Goal: Find specific page/section: Find specific page/section

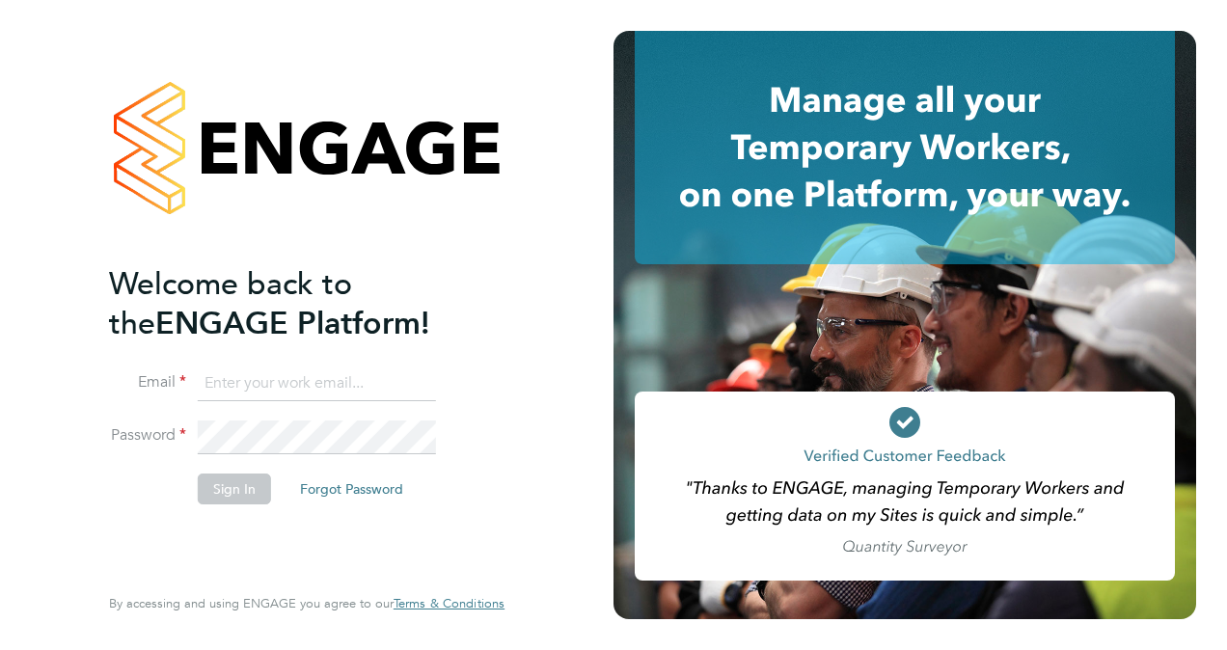
click at [303, 381] on input at bounding box center [317, 384] width 238 height 35
type input "[EMAIL_ADDRESS][PERSON_NAME][DOMAIN_NAME]"
click at [222, 488] on button "Sign In" at bounding box center [234, 489] width 73 height 31
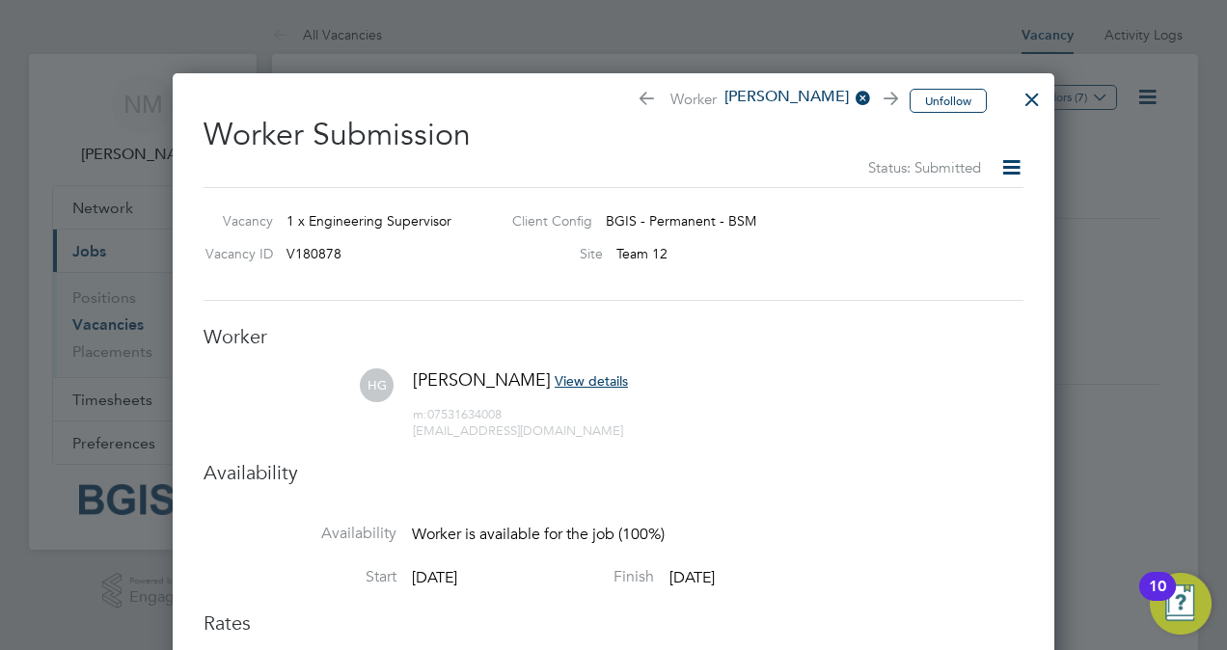
click at [1030, 95] on div at bounding box center [1032, 94] width 35 height 35
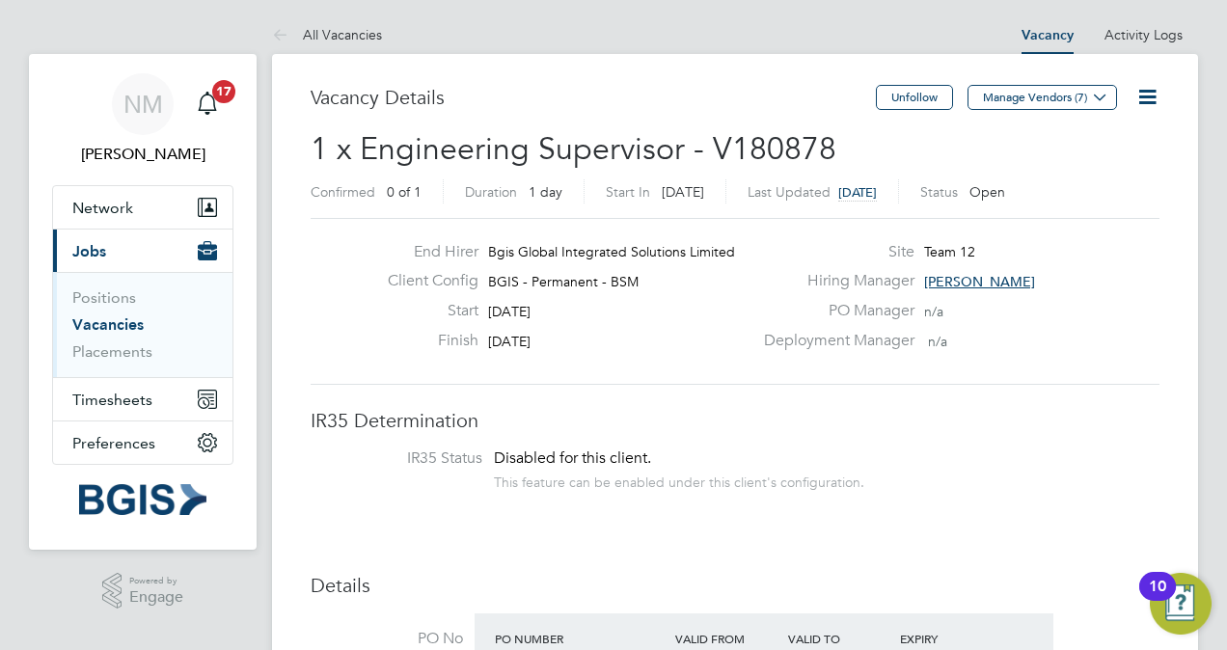
click at [116, 321] on link "Vacancies" at bounding box center [107, 325] width 71 height 18
